Goal: Task Accomplishment & Management: Use online tool/utility

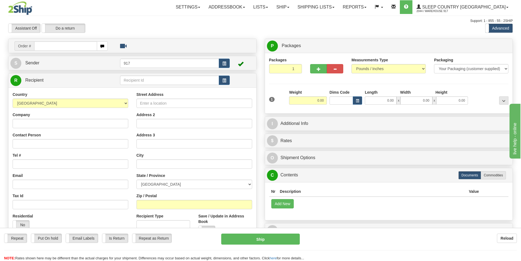
click at [65, 49] on input "text" at bounding box center [65, 45] width 63 height 9
click at [68, 46] on input "text" at bounding box center [65, 45] width 63 height 9
click at [165, 22] on div "Support: 1 - 855 - 55 - 2SHIP" at bounding box center [260, 21] width 505 height 5
click at [80, 43] on input "text" at bounding box center [65, 45] width 63 height 9
type input "9000h986300"
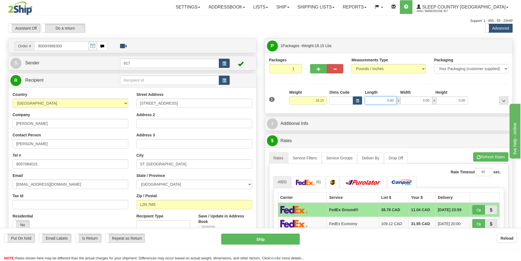
click at [381, 103] on input "0.00" at bounding box center [381, 100] width 32 height 8
type input "20.00"
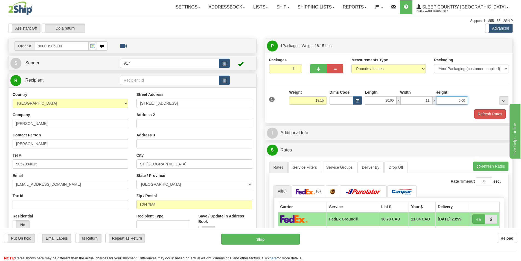
type input "11.00"
click at [395, 119] on div "Packages 1 1 Measurements Type" at bounding box center [389, 88] width 248 height 70
click at [490, 114] on button "Refresh Rates" at bounding box center [490, 113] width 31 height 9
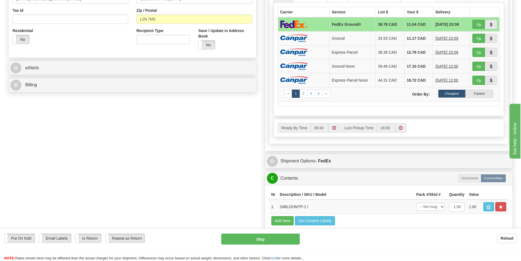
scroll to position [192, 0]
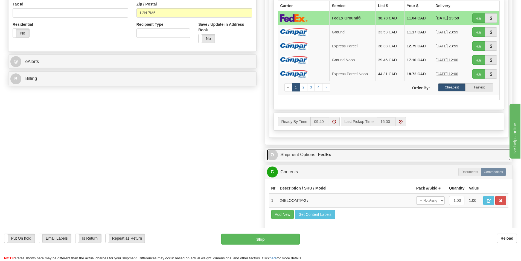
click at [328, 155] on strong "- FedEx" at bounding box center [324, 154] width 16 height 5
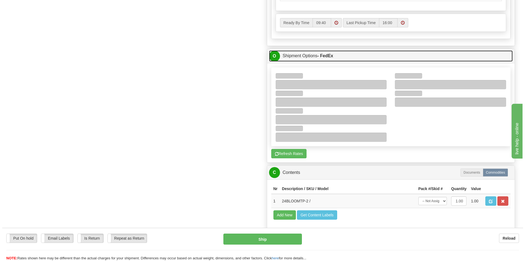
scroll to position [328, 0]
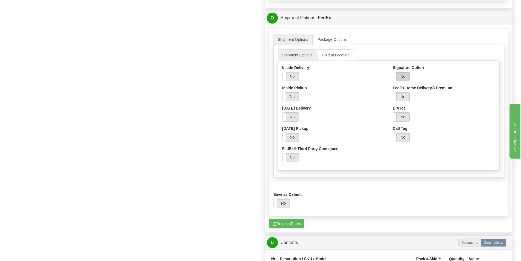
click at [406, 78] on label "No" at bounding box center [401, 76] width 16 height 9
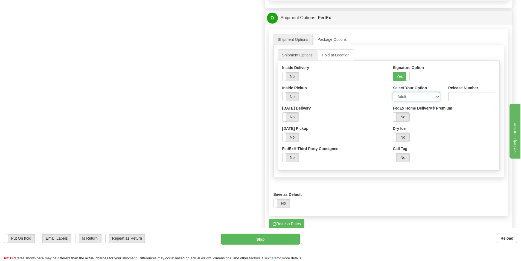
click at [416, 98] on select "Adult Direct Indirect No Signature Required Service Default" at bounding box center [416, 96] width 47 height 9
select select "2"
click at [393, 92] on select "Adult Direct Indirect No Signature Required Service Default" at bounding box center [416, 96] width 47 height 9
click at [258, 240] on button "Ship" at bounding box center [260, 238] width 79 height 11
type input "92"
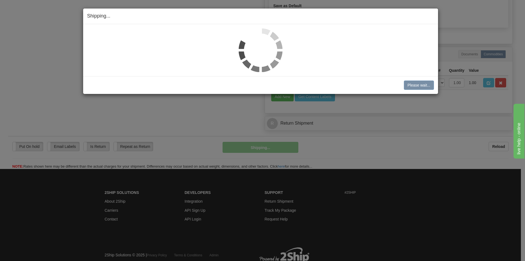
scroll to position [322, 0]
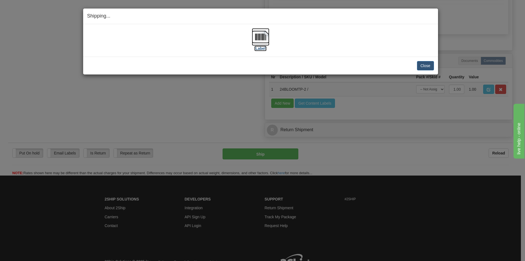
click at [258, 37] on img at bounding box center [261, 37] width 18 height 18
click at [268, 35] on img at bounding box center [261, 37] width 18 height 18
click at [429, 64] on button "Close" at bounding box center [425, 65] width 17 height 9
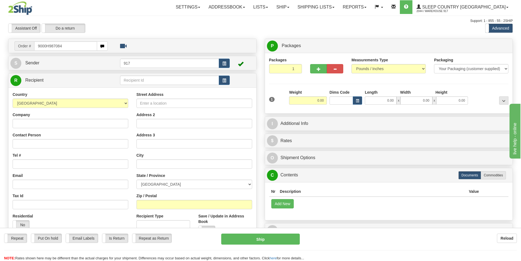
type input "9000H987084"
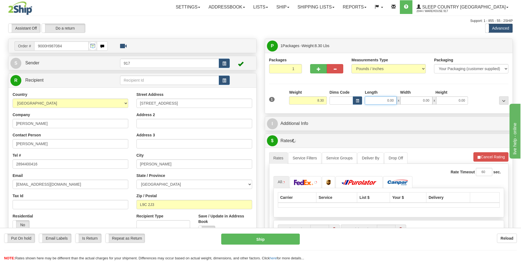
click at [384, 102] on input "0.00" at bounding box center [381, 100] width 32 height 8
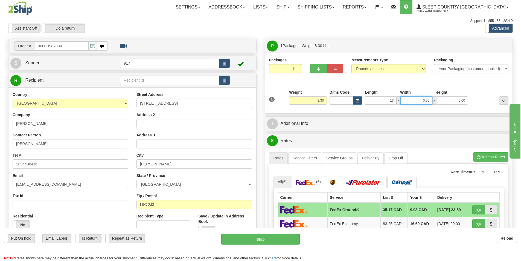
type input "13.00"
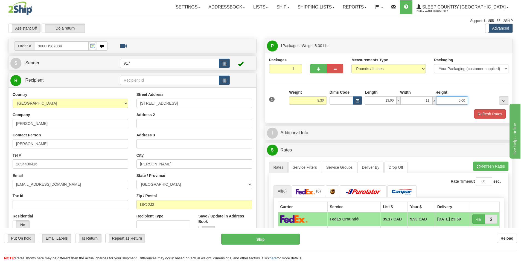
type input "11.00"
type input "5.00"
drag, startPoint x: 392, startPoint y: 123, endPoint x: 394, endPoint y: 120, distance: 3.1
click at [392, 123] on div "P Packages 1 Packages - Weight: 8.30 Lbs Shipment Level Shipm. Package Level Pa…" at bounding box center [389, 81] width 248 height 84
click at [497, 114] on button "Refresh Rates" at bounding box center [490, 113] width 31 height 9
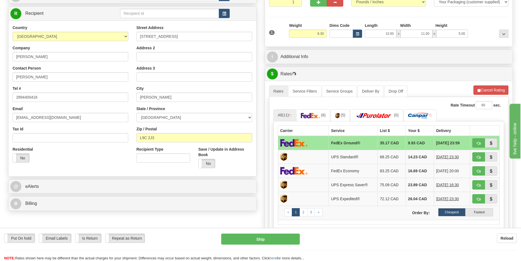
scroll to position [109, 0]
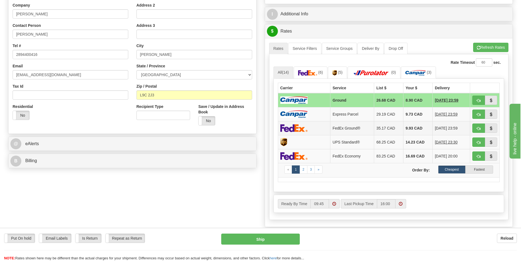
click at [379, 130] on td "35.17 CAD" at bounding box center [388, 128] width 29 height 14
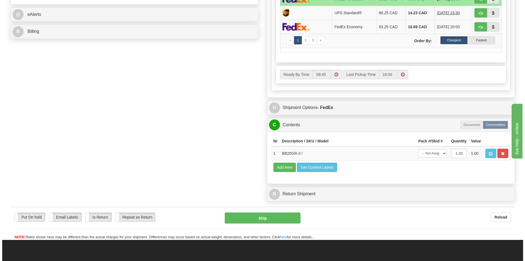
scroll to position [246, 0]
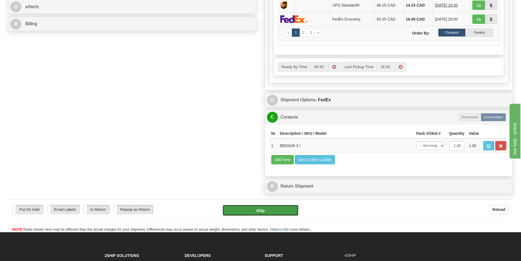
click at [236, 207] on button "Ship" at bounding box center [261, 210] width 76 height 11
type input "92"
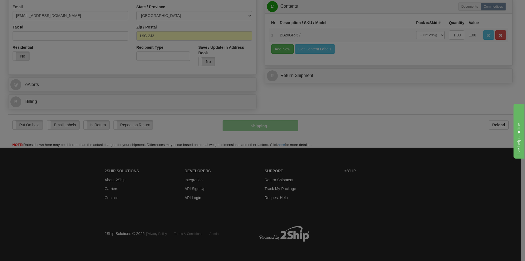
scroll to position [169, 0]
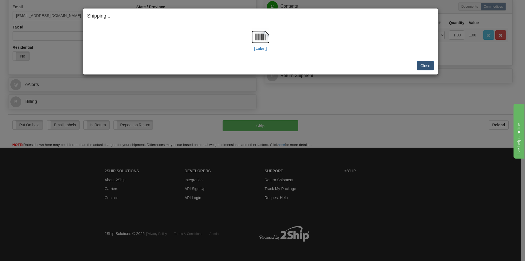
click at [270, 37] on div "[Label]" at bounding box center [260, 40] width 347 height 24
click at [266, 37] on img at bounding box center [261, 37] width 18 height 18
click at [423, 64] on button "Close" at bounding box center [425, 65] width 17 height 9
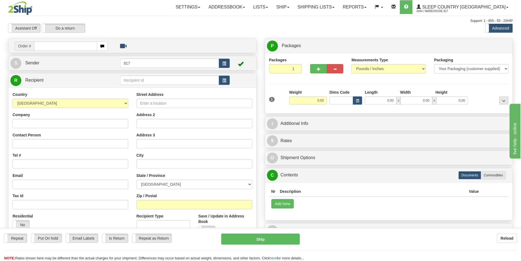
click at [72, 47] on input "text" at bounding box center [65, 45] width 63 height 9
type input "9000H987527"
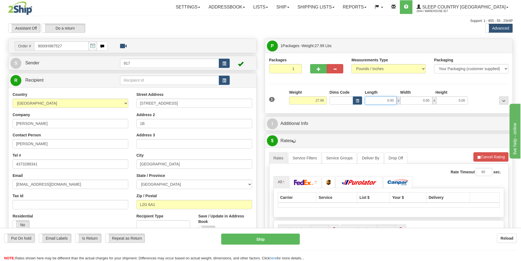
click at [380, 97] on input "0.00" at bounding box center [381, 100] width 32 height 8
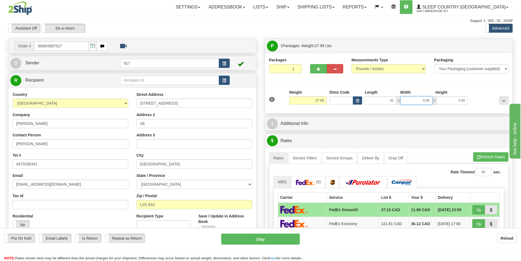
type input "41.00"
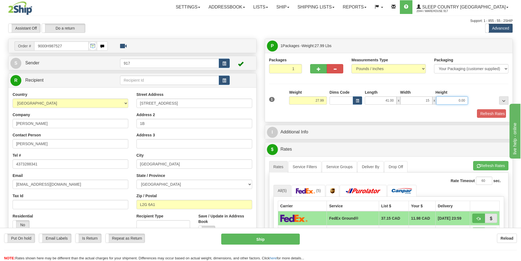
type input "15.00"
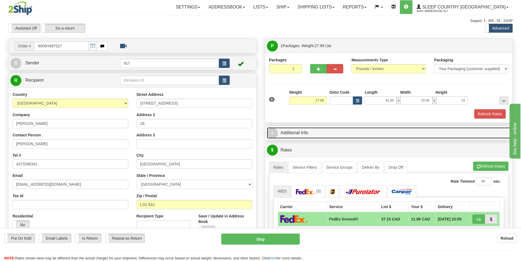
type input "15.00"
drag, startPoint x: 386, startPoint y: 130, endPoint x: 442, endPoint y: 123, distance: 55.9
click at [386, 130] on link "I Additional Info" at bounding box center [389, 132] width 244 height 11
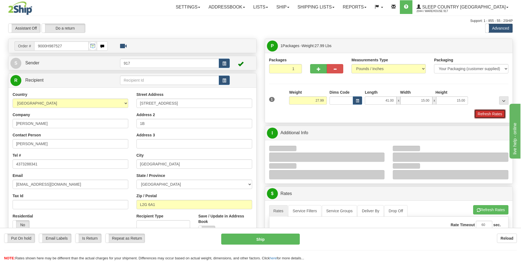
click at [494, 115] on button "Refresh Rates" at bounding box center [490, 113] width 31 height 9
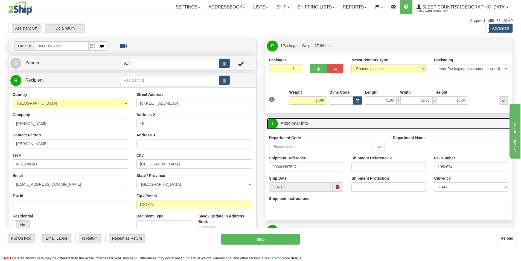
click at [347, 118] on link "I Additional Info" at bounding box center [389, 123] width 244 height 11
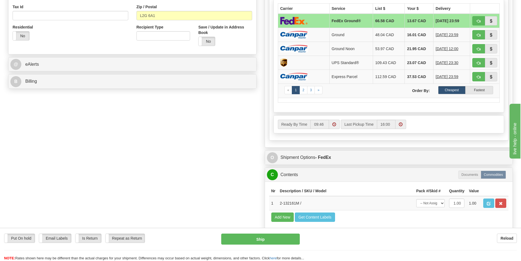
scroll to position [192, 0]
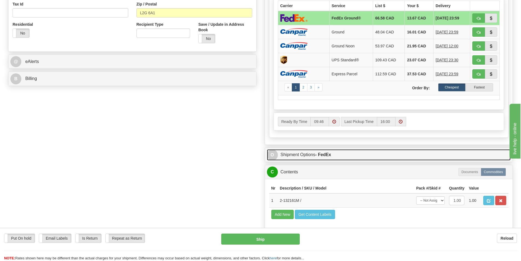
click at [380, 152] on link "O Shipment Options - FedEx" at bounding box center [389, 154] width 244 height 11
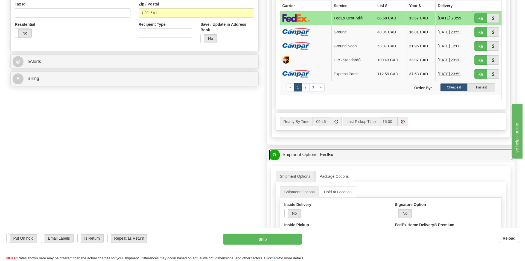
scroll to position [301, 0]
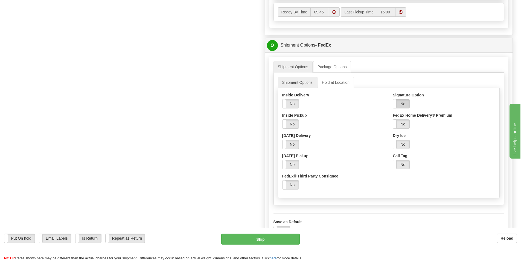
click at [403, 107] on label "No" at bounding box center [401, 103] width 16 height 9
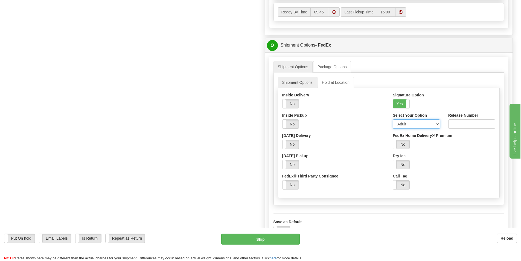
click at [403, 127] on select "Adult Direct Indirect No Signature Required Service Default" at bounding box center [416, 123] width 47 height 9
select select "2"
click at [393, 119] on select "Adult Direct Indirect No Signature Required Service Default" at bounding box center [416, 123] width 47 height 9
click at [267, 241] on button "Ship" at bounding box center [260, 238] width 79 height 11
type input "92"
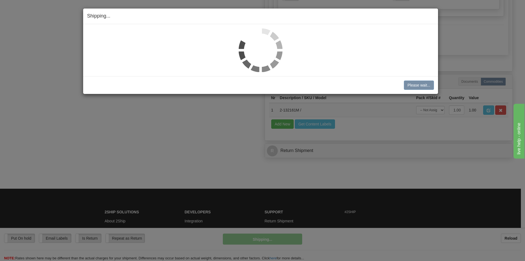
scroll to position [294, 0]
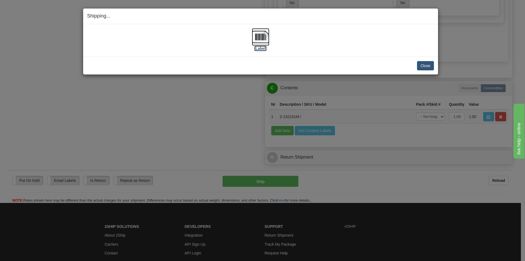
click at [264, 32] on img at bounding box center [261, 37] width 18 height 18
click at [426, 65] on button "Close" at bounding box center [425, 65] width 17 height 9
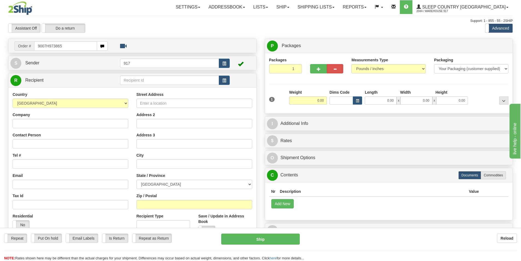
type input "9007H973865"
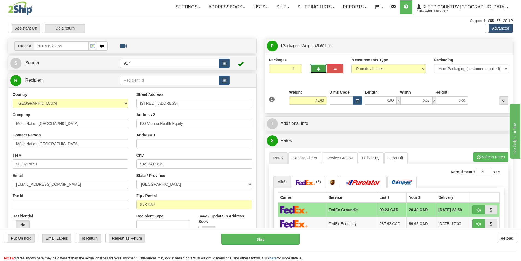
click at [316, 68] on button "button" at bounding box center [318, 68] width 16 height 9
type input "2"
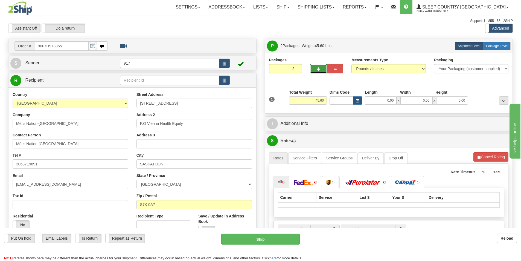
click at [489, 47] on span "Package Level" at bounding box center [497, 46] width 22 height 4
radio input "true"
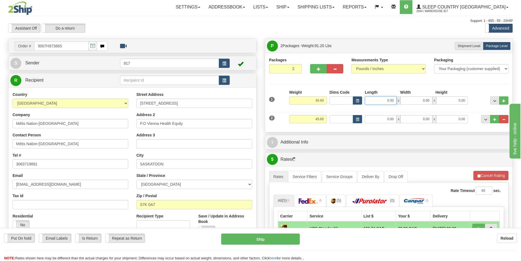
click at [383, 101] on input "0.00" at bounding box center [381, 100] width 32 height 8
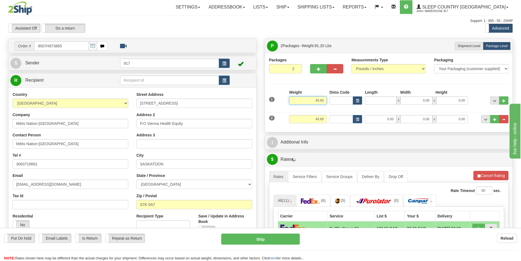
type input "0.00"
drag, startPoint x: 304, startPoint y: 100, endPoint x: 336, endPoint y: 95, distance: 31.9
click at [336, 95] on div "1 Weight 45.60 Dims Code x x" at bounding box center [389, 98] width 242 height 19
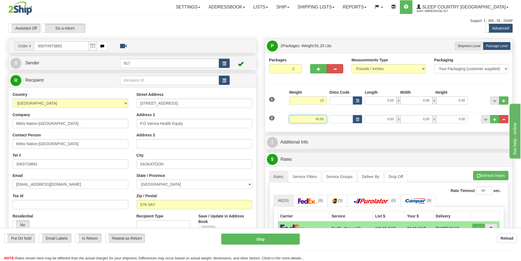
type input "23.00"
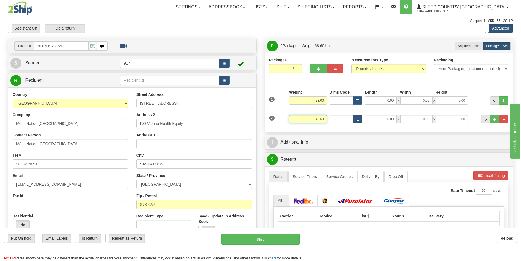
drag, startPoint x: 315, startPoint y: 118, endPoint x: 347, endPoint y: 120, distance: 32.1
click at [347, 120] on div "2 Weight 45.60 Dims Code Length Width Height" at bounding box center [389, 118] width 242 height 18
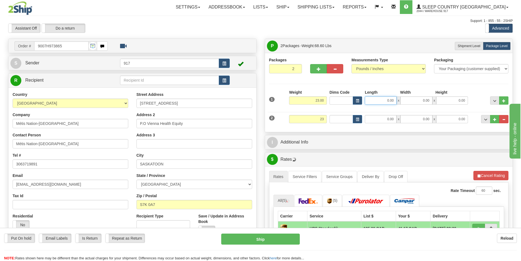
type input "23.00"
click at [387, 100] on input "0.00" at bounding box center [381, 100] width 32 height 8
type input "17.00"
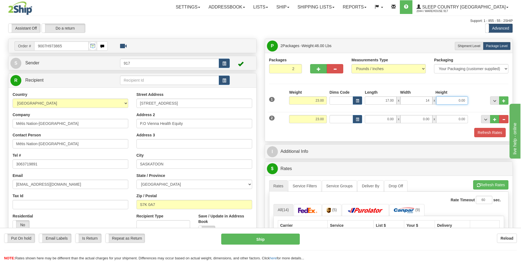
type input "14.00"
type input "11.00"
click at [380, 119] on input "0.00" at bounding box center [381, 119] width 32 height 8
type input "16.00"
type input "11.00"
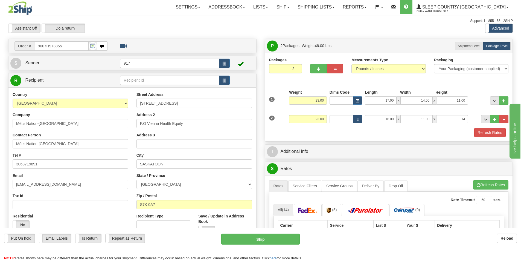
type input "14.00"
drag, startPoint x: 388, startPoint y: 135, endPoint x: 496, endPoint y: 144, distance: 108.4
click at [390, 136] on div "Refresh Rates" at bounding box center [389, 132] width 242 height 9
click at [496, 131] on button "Refresh Rates" at bounding box center [490, 132] width 31 height 9
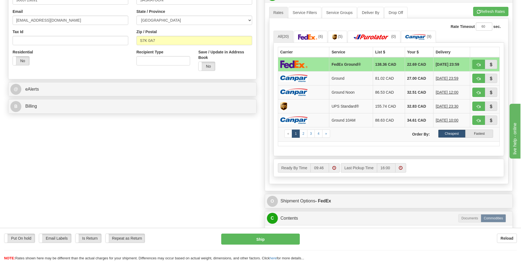
scroll to position [164, 0]
click at [267, 172] on div "A change has been made which could impact your rate estimate. To ensure the est…" at bounding box center [389, 96] width 248 height 188
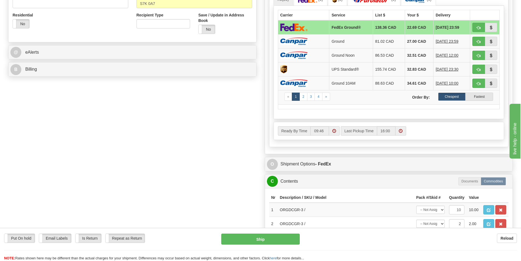
scroll to position [301, 0]
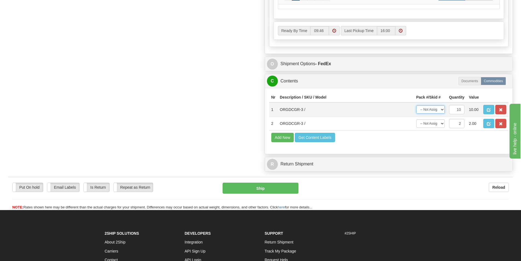
click at [440, 111] on select "-- Not Assigned -- Package 1 Package 2 Split" at bounding box center [431, 109] width 28 height 8
select select "0"
click at [417, 105] on select "-- Not Assigned -- Package 1 Package 2 Split" at bounding box center [431, 109] width 28 height 8
click at [440, 122] on select "-- Not Assigned -- Package 1 Package 2 Split" at bounding box center [431, 123] width 28 height 8
select select "1"
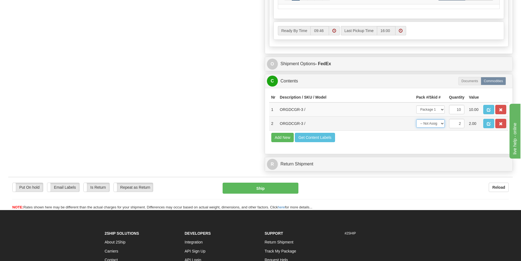
click at [417, 119] on select "-- Not Assigned -- Package 1 Package 2 Split" at bounding box center [431, 123] width 28 height 8
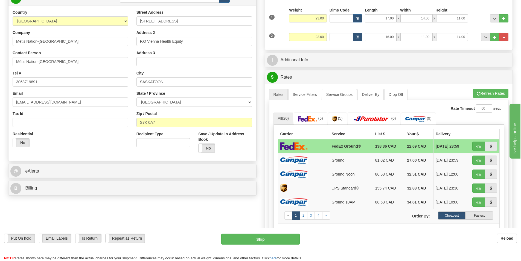
scroll to position [55, 0]
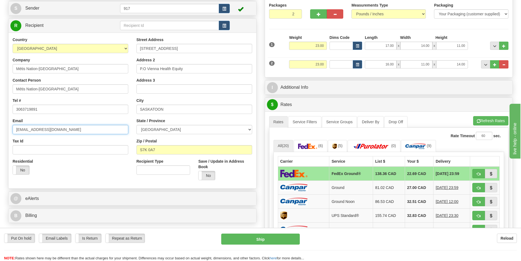
drag, startPoint x: 76, startPoint y: 128, endPoint x: 4, endPoint y: 132, distance: 71.8
click at [4, 132] on div "Order # 9007H973865 S" at bounding box center [132, 105] width 257 height 242
click at [81, 130] on input "adoepker@mns.ca" at bounding box center [71, 129] width 116 height 9
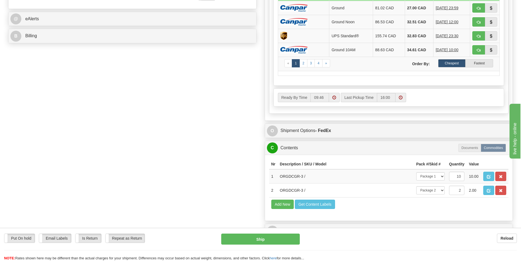
scroll to position [246, 0]
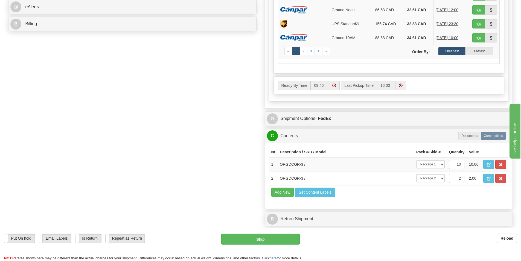
click at [235, 171] on div "Order # 9007H973865 S Sender 917" at bounding box center [260, 10] width 513 height 437
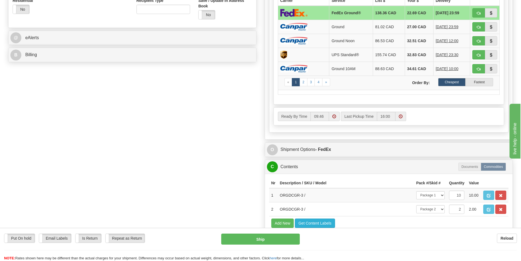
scroll to position [309, 0]
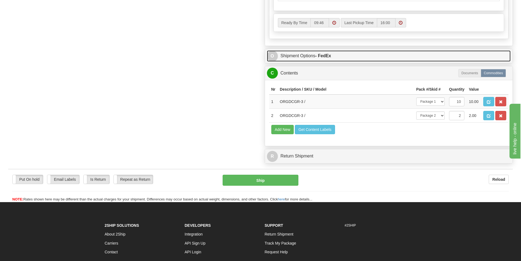
click at [355, 55] on link "O Shipment Options - FedEx" at bounding box center [389, 55] width 244 height 11
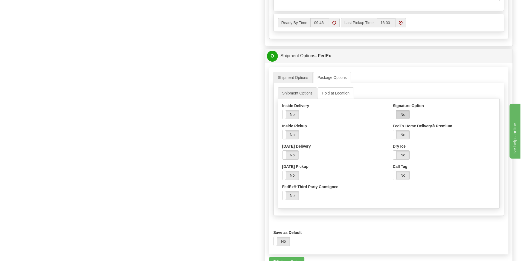
click at [406, 112] on label "No" at bounding box center [401, 114] width 16 height 9
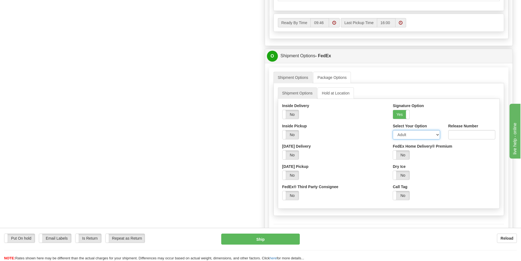
click at [406, 130] on select "Adult Direct Indirect No Signature Required Service Default" at bounding box center [416, 134] width 47 height 9
select select "2"
click at [393, 130] on select "Adult Direct Indirect No Signature Required Service Default" at bounding box center [416, 134] width 47 height 9
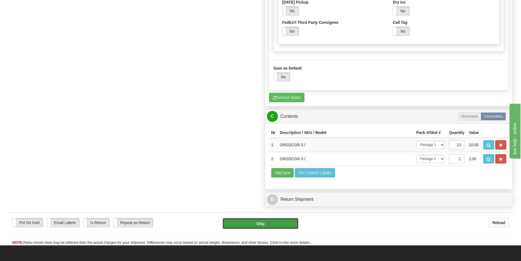
click at [257, 229] on button "Ship" at bounding box center [261, 223] width 76 height 11
type input "92"
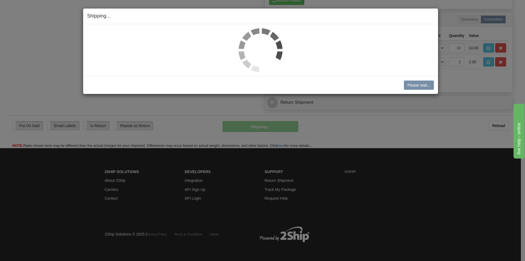
scroll to position [285, 0]
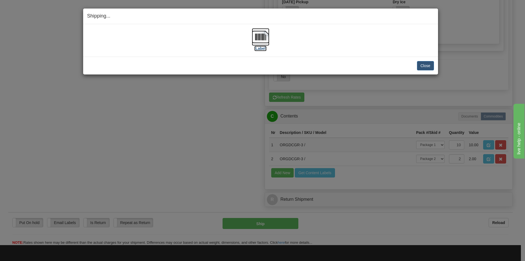
click at [266, 33] on img at bounding box center [261, 37] width 18 height 18
click at [426, 65] on button "Close" at bounding box center [425, 65] width 17 height 9
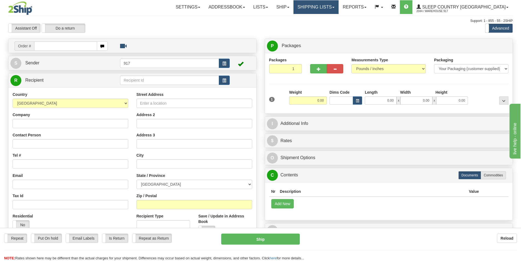
click at [333, 3] on link "Shipping lists" at bounding box center [316, 7] width 45 height 14
click at [334, 14] on ul "Current Shipments Search Shipment History Pickup List End of Day Reports" at bounding box center [312, 30] width 54 height 32
click at [336, 9] on link "Shipping lists" at bounding box center [316, 7] width 45 height 14
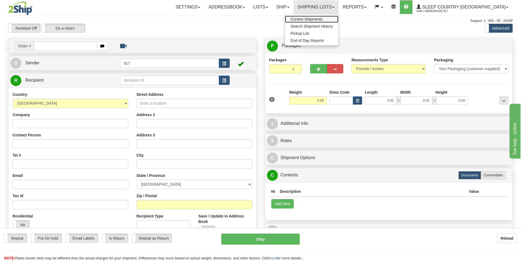
click at [323, 20] on span "Current Shipments" at bounding box center [307, 19] width 32 height 4
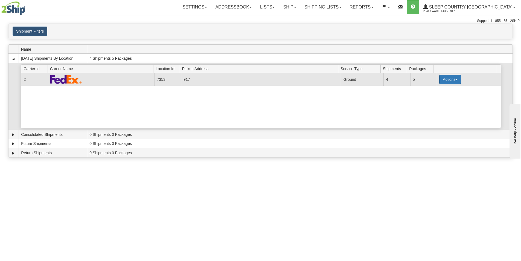
click at [447, 77] on button "Actions" at bounding box center [451, 79] width 22 height 9
click at [432, 99] on link "Close" at bounding box center [439, 96] width 44 height 7
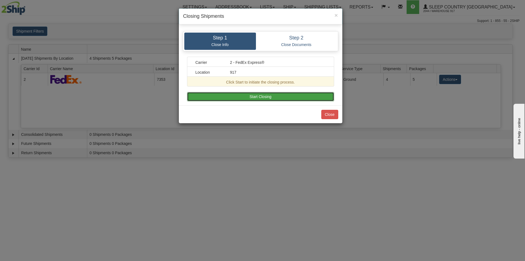
click at [250, 96] on button "Start Closing" at bounding box center [260, 96] width 147 height 9
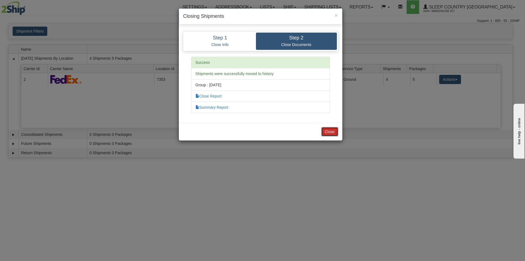
click at [337, 134] on button "Close" at bounding box center [330, 131] width 17 height 9
